Goal: Task Accomplishment & Management: Complete application form

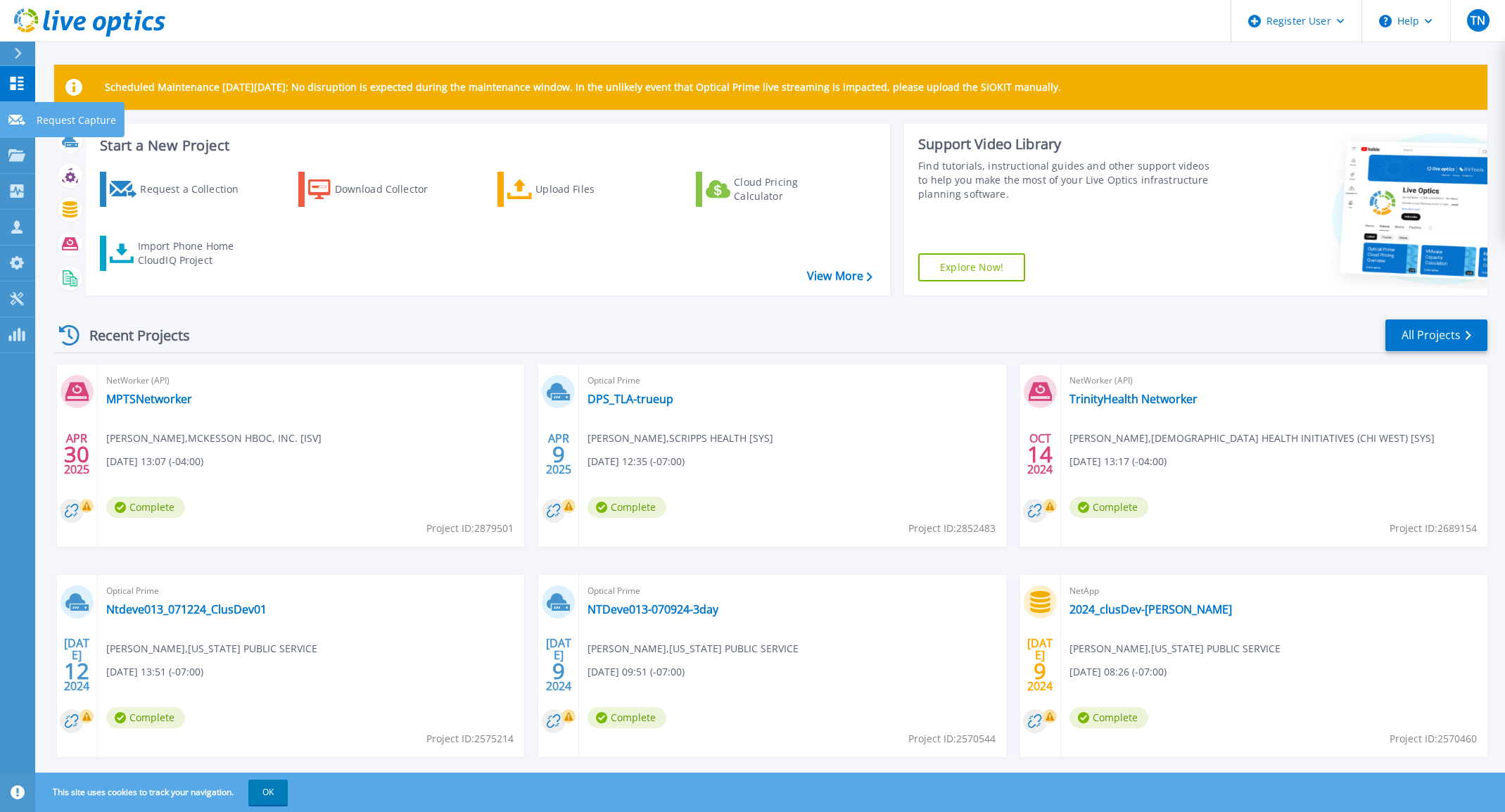
click at [19, 115] on icon at bounding box center [17, 120] width 17 height 11
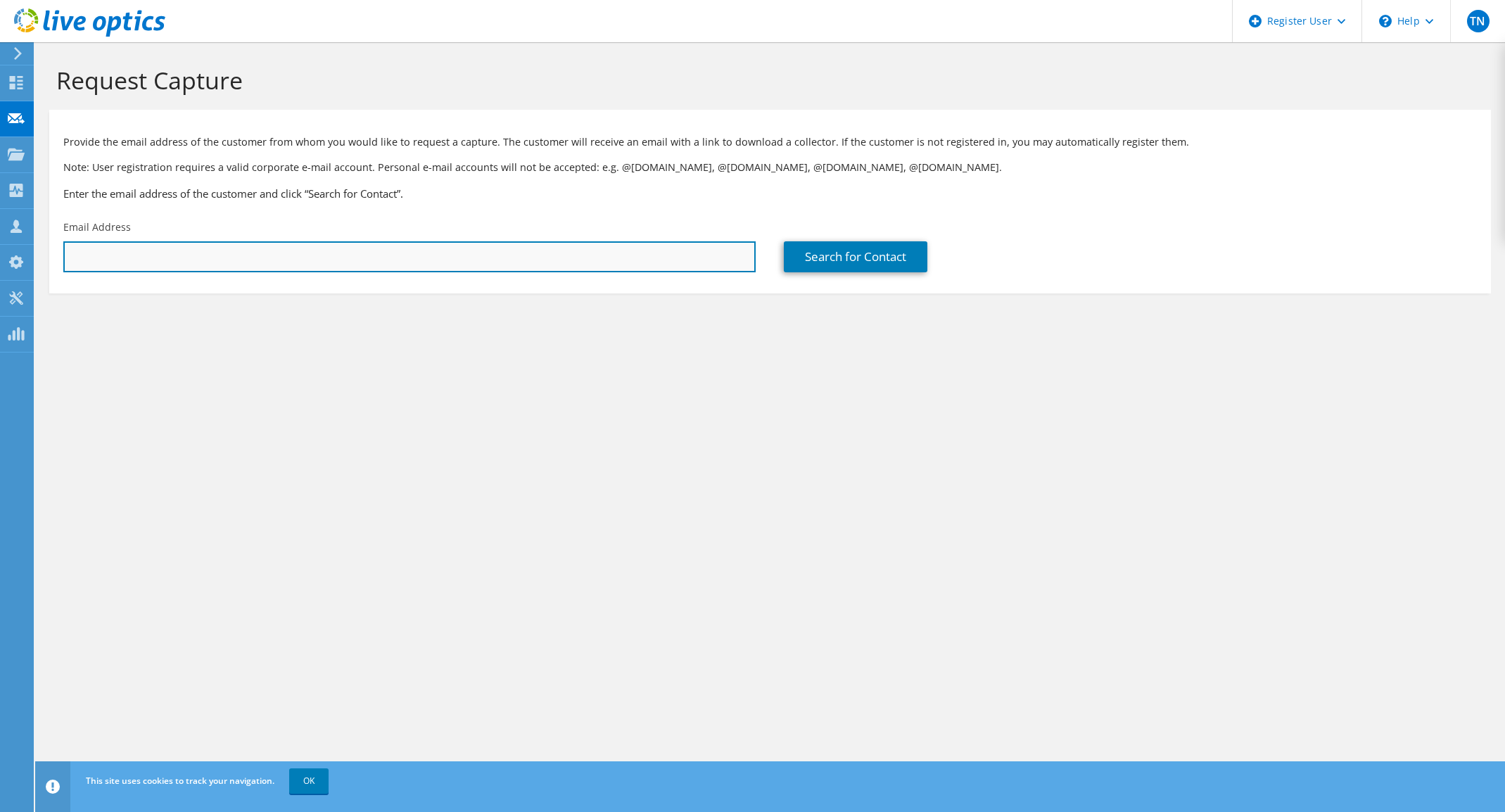
click at [313, 265] on input "text" at bounding box center [409, 257] width 692 height 31
paste input "[EMAIL_ADDRESS][DOMAIN_NAME]"
type input "[EMAIL_ADDRESS][DOMAIN_NAME]"
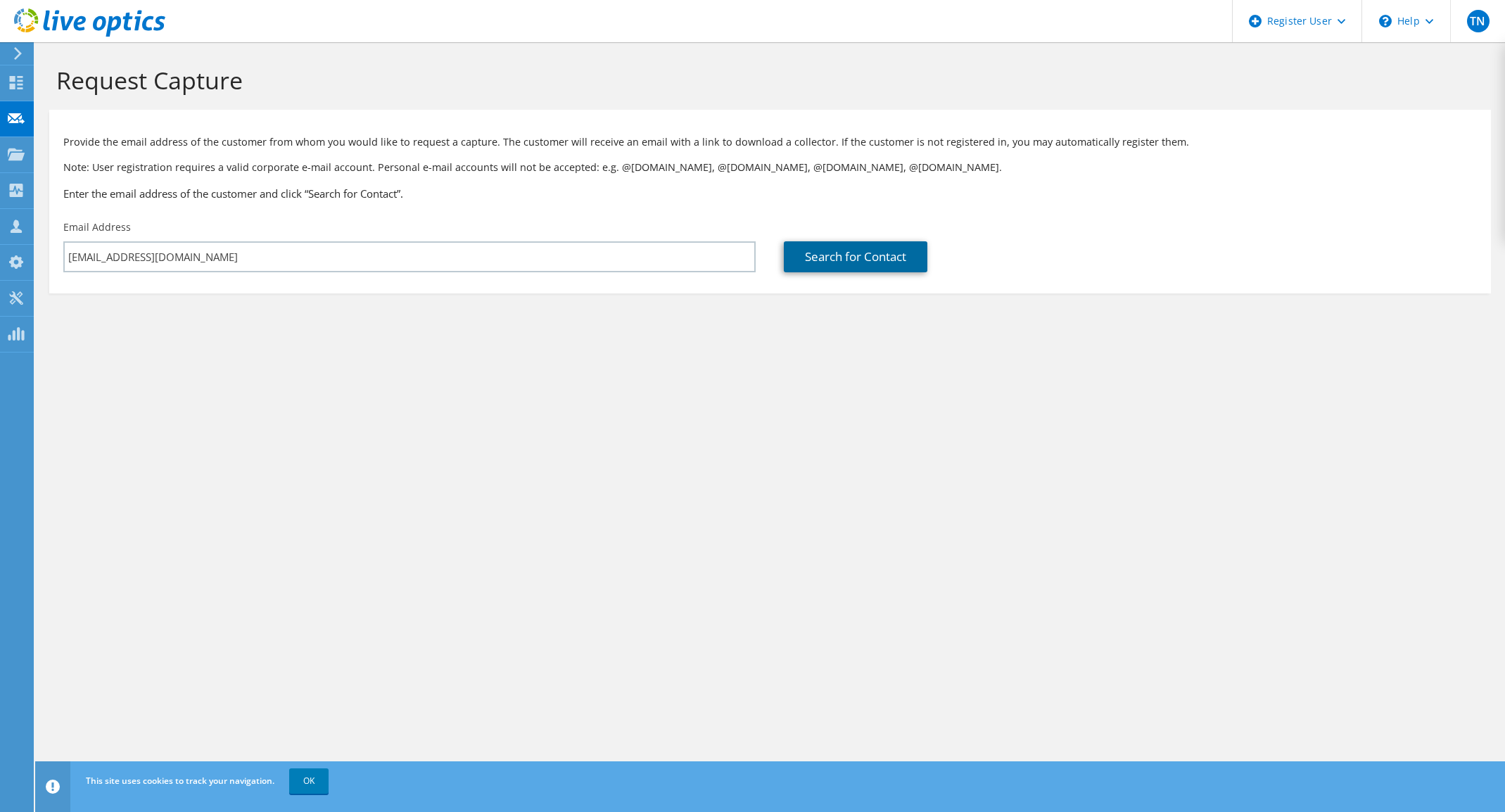
click at [863, 254] on link "Search for Contact" at bounding box center [855, 257] width 144 height 31
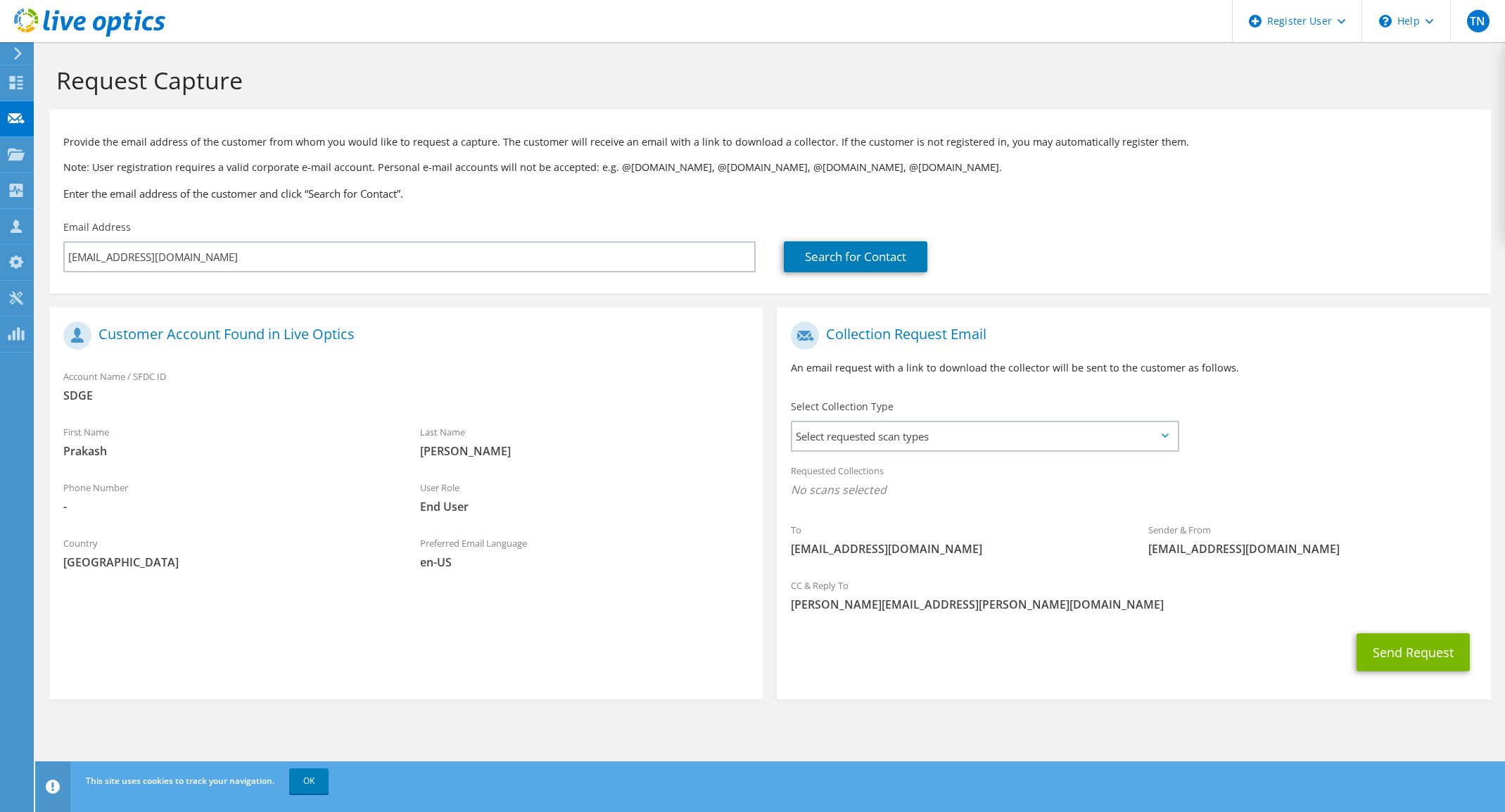
click at [1164, 438] on icon at bounding box center [1165, 435] width 7 height 4
click at [1167, 428] on span "Select requested scan types" at bounding box center [984, 436] width 385 height 28
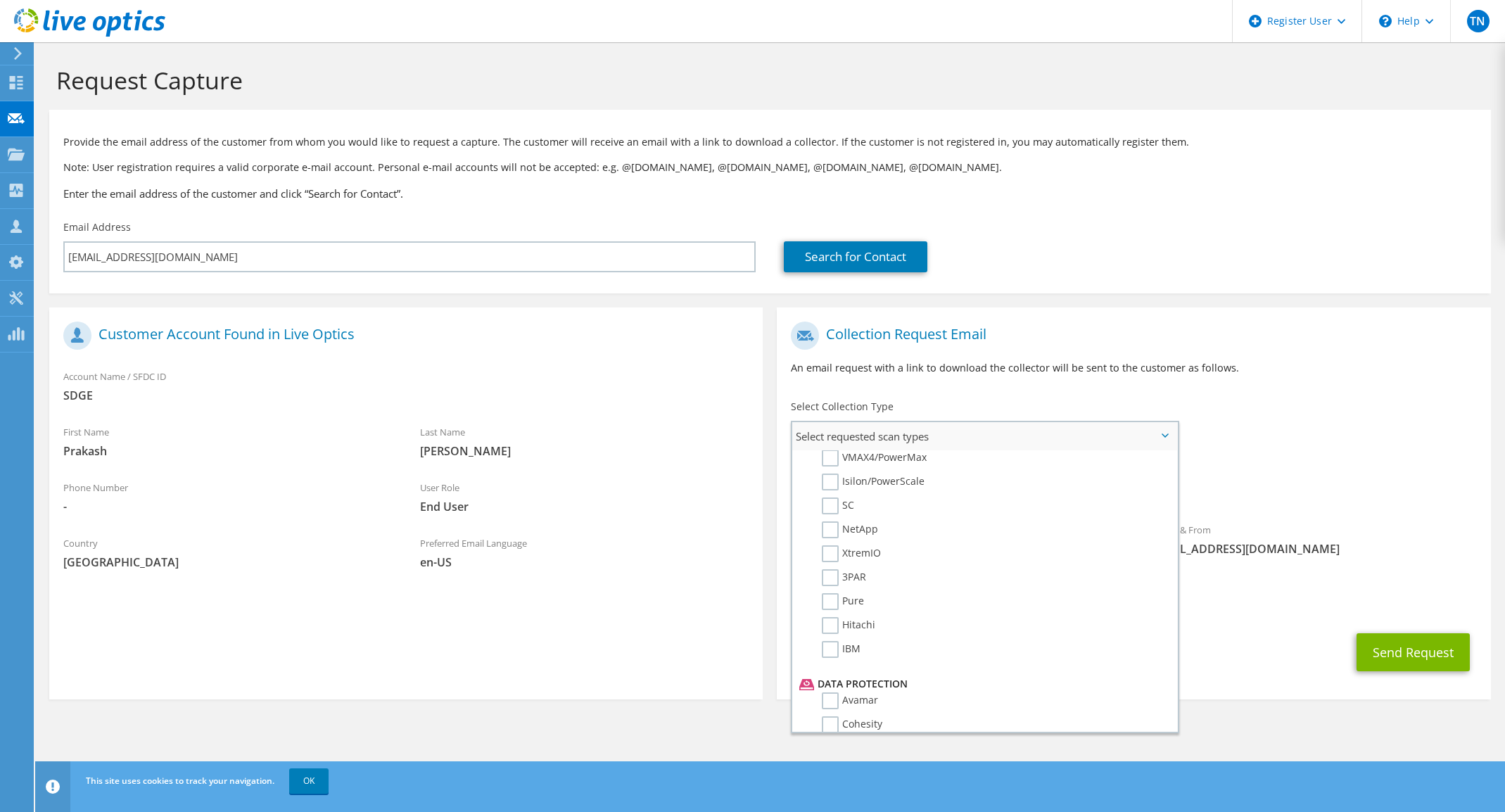
scroll to position [601, 0]
click at [831, 606] on label "NetWorker" at bounding box center [857, 607] width 71 height 17
click at [0, 0] on input "NetWorker" at bounding box center [0, 0] width 0 height 0
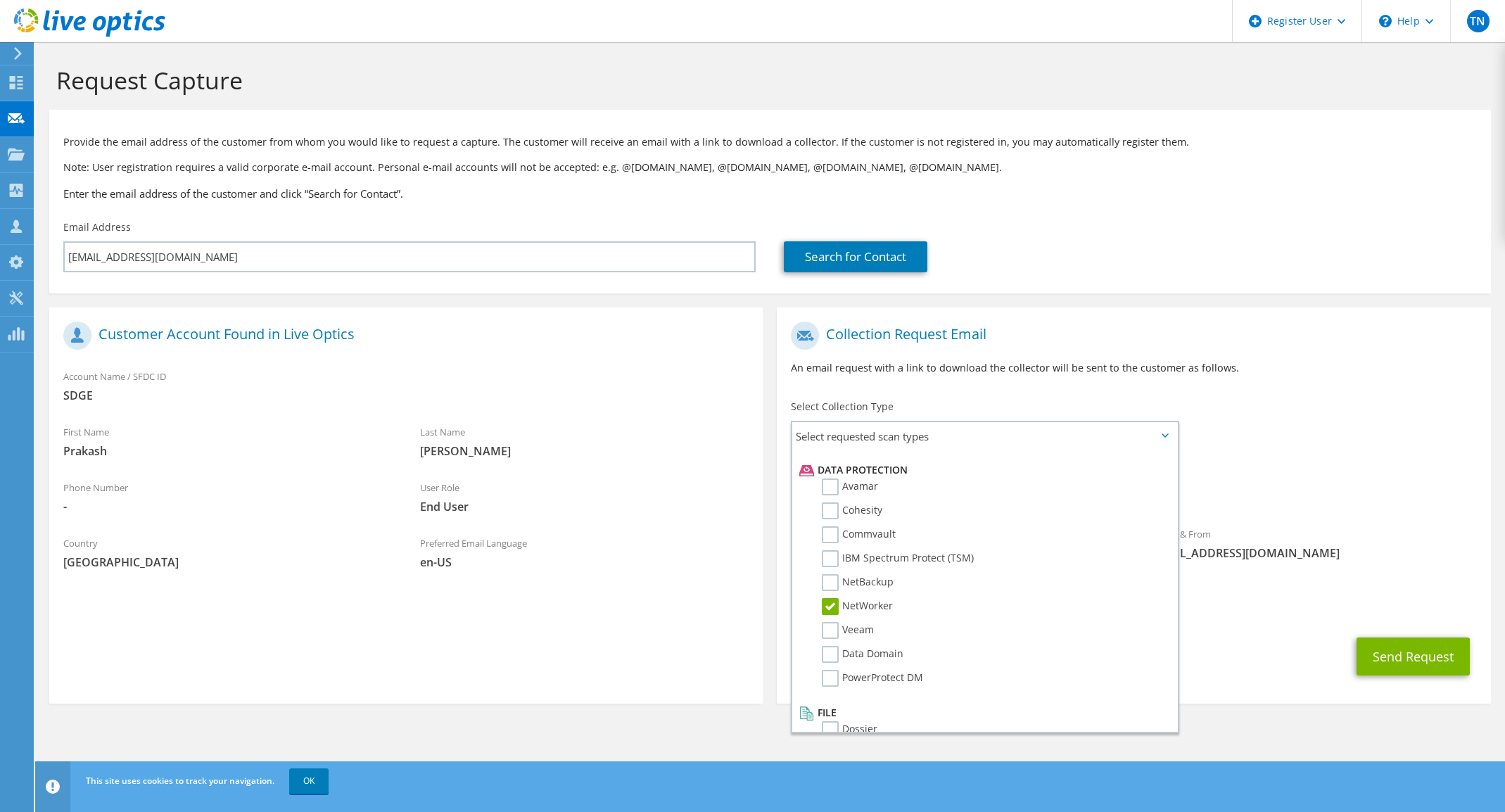
click at [1237, 664] on div "Send Request" at bounding box center [1134, 657] width 714 height 52
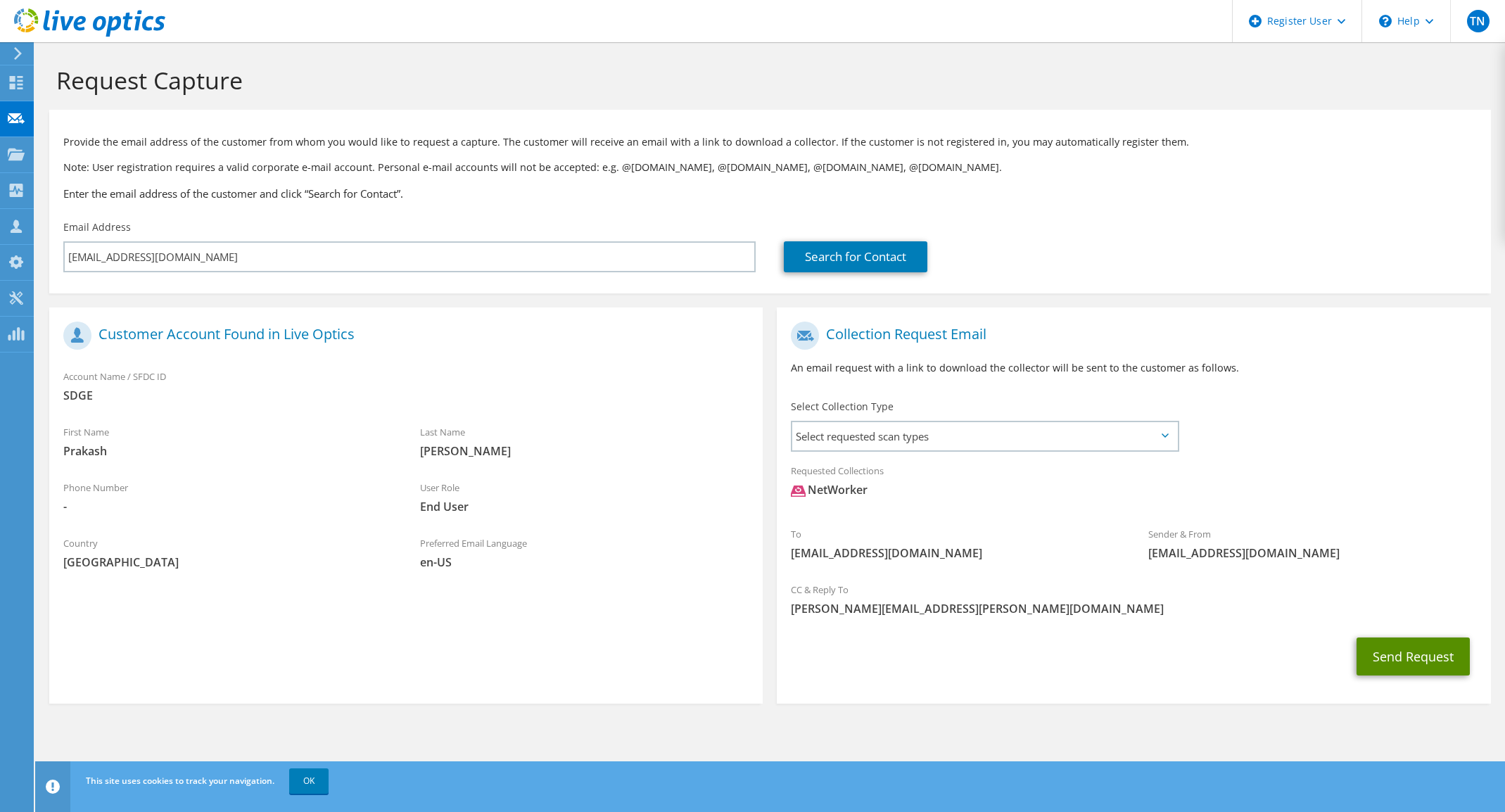
click at [1414, 657] on button "Send Request" at bounding box center [1413, 656] width 113 height 38
